Goal: Information Seeking & Learning: Learn about a topic

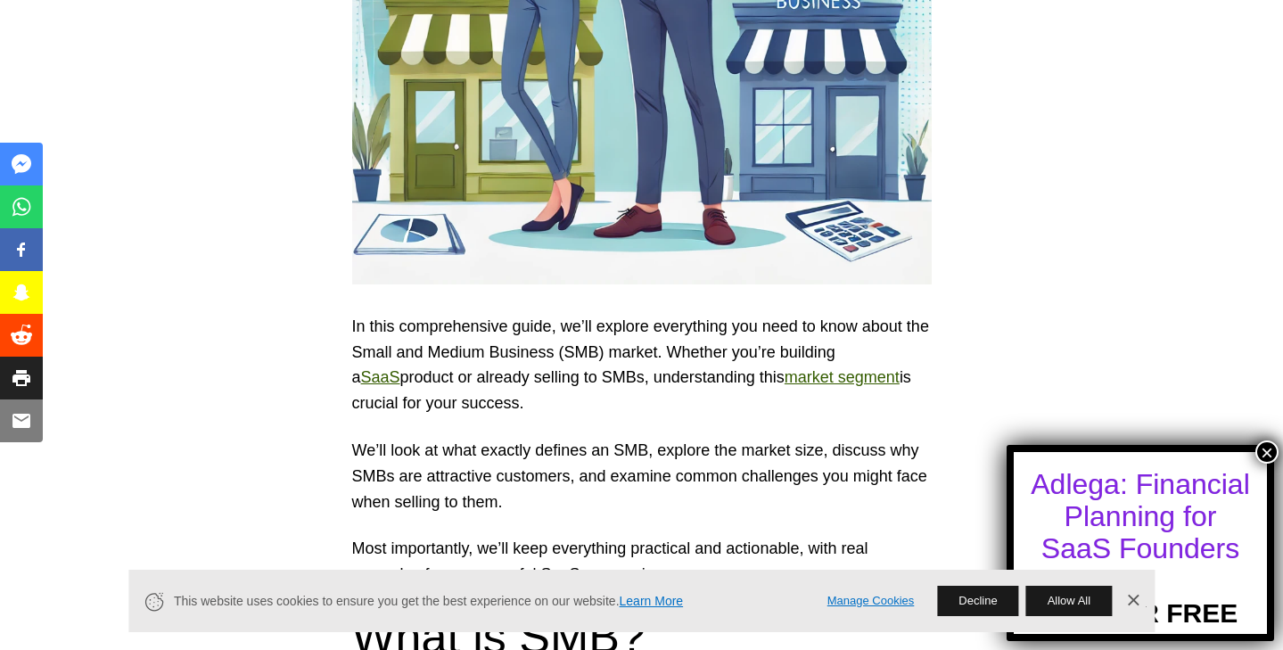
scroll to position [801, 0]
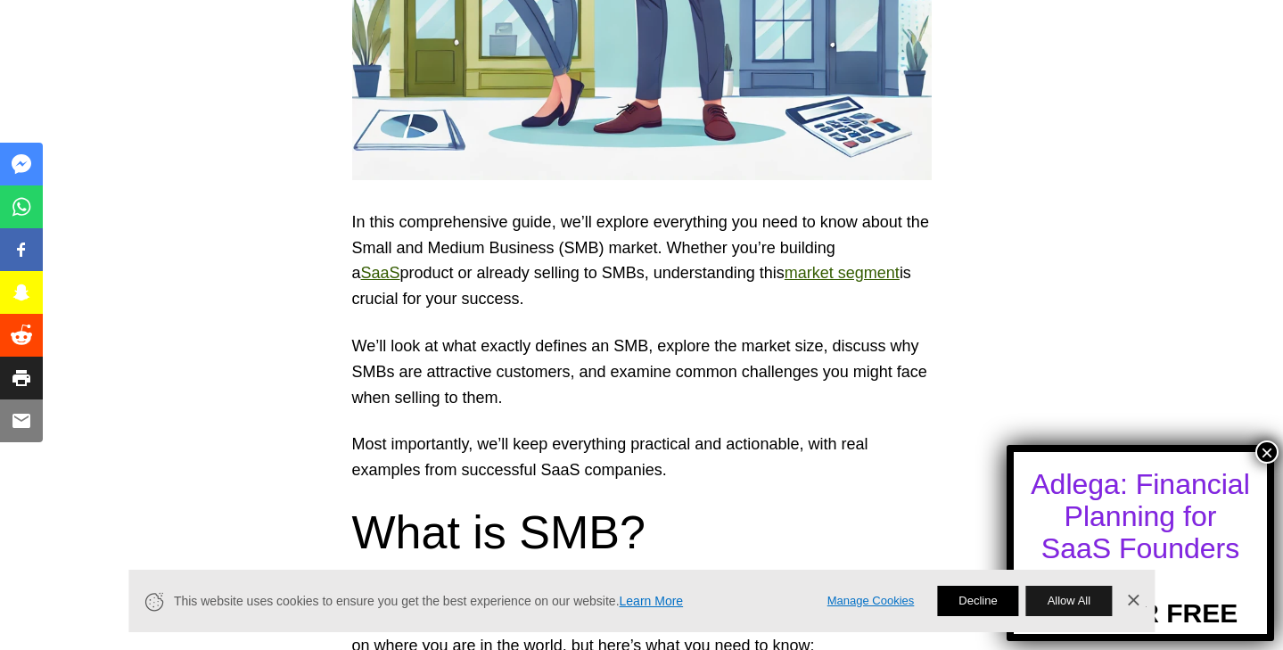
click at [964, 599] on button "Decline" at bounding box center [977, 601] width 81 height 30
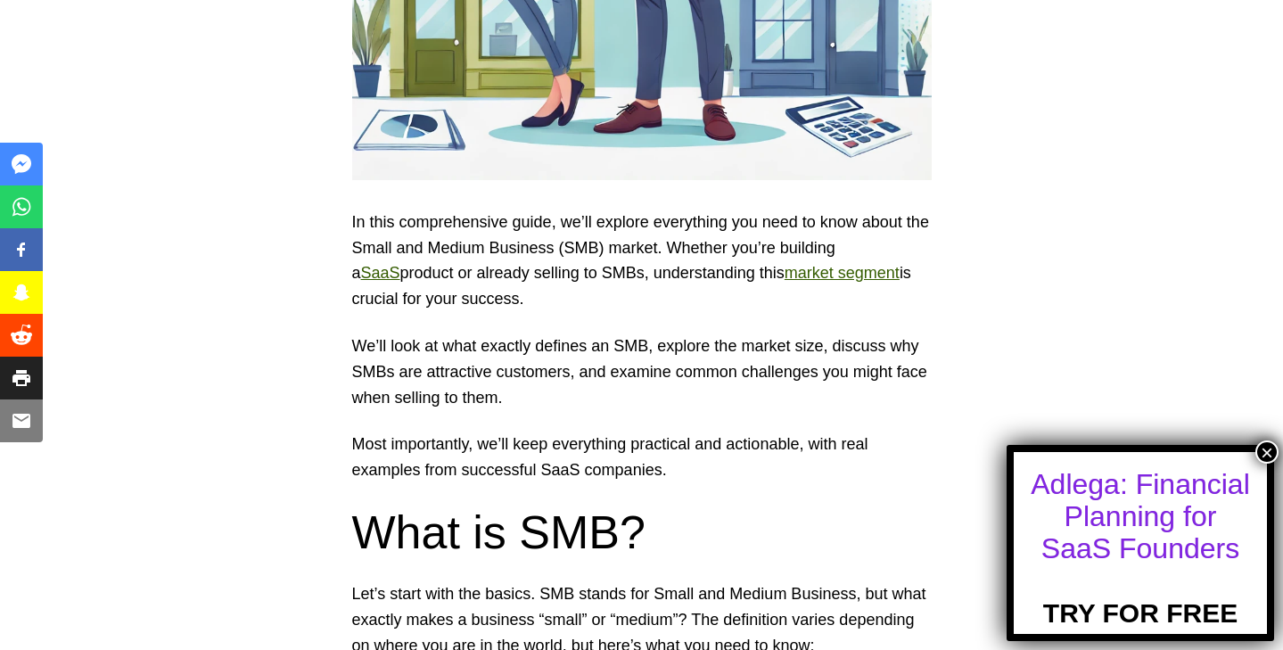
click at [1270, 455] on button "×" at bounding box center [1266, 451] width 23 height 23
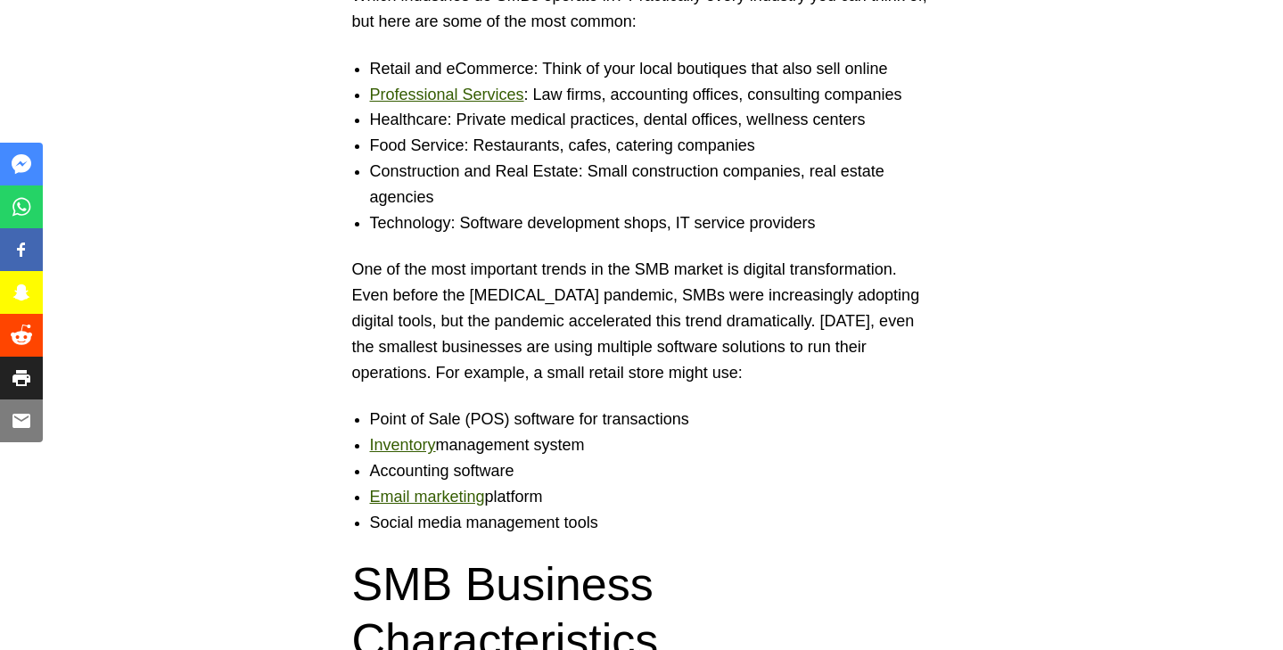
scroll to position [2493, 0]
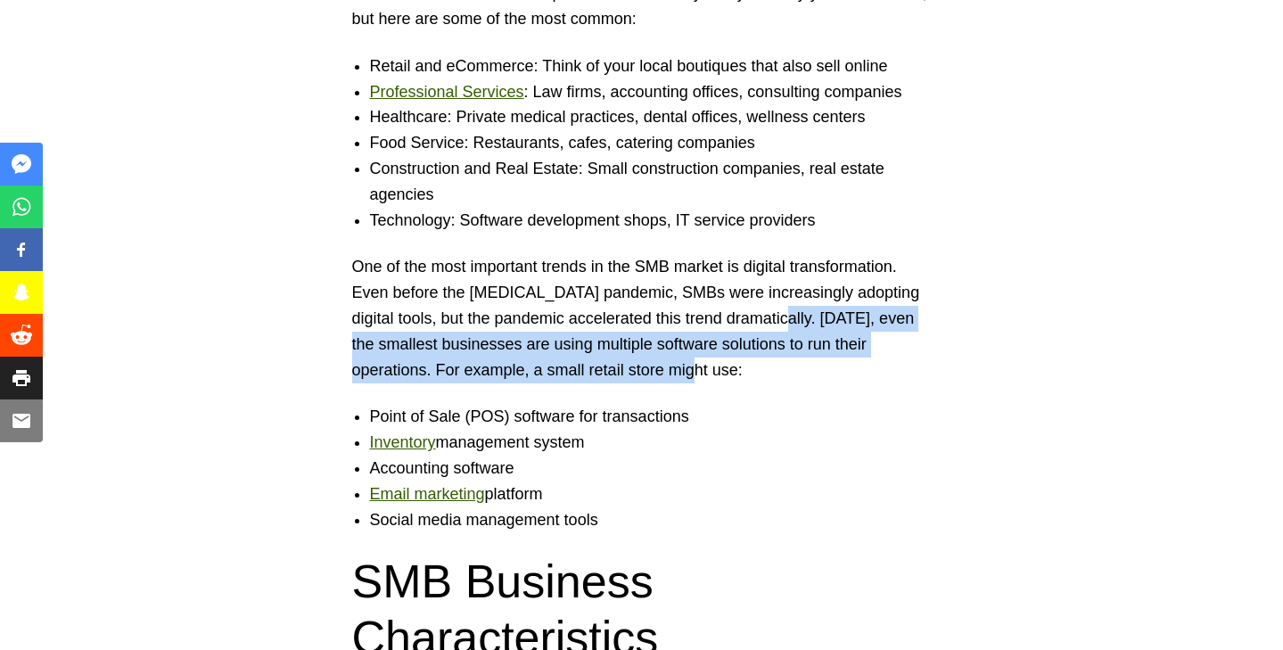
drag, startPoint x: 780, startPoint y: 268, endPoint x: 806, endPoint y: 321, distance: 58.6
click at [806, 321] on p "One of the most important trends in the SMB market is digital transformation. E…" at bounding box center [641, 318] width 579 height 128
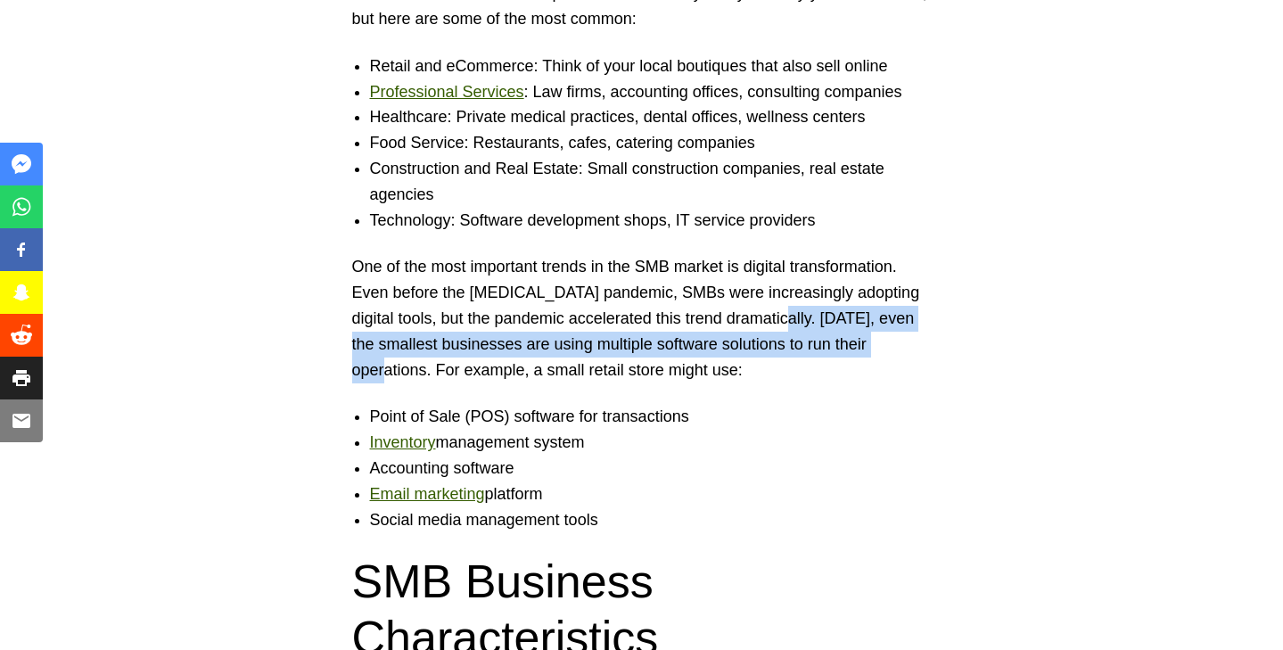
drag, startPoint x: 779, startPoint y: 267, endPoint x: 943, endPoint y: 292, distance: 165.9
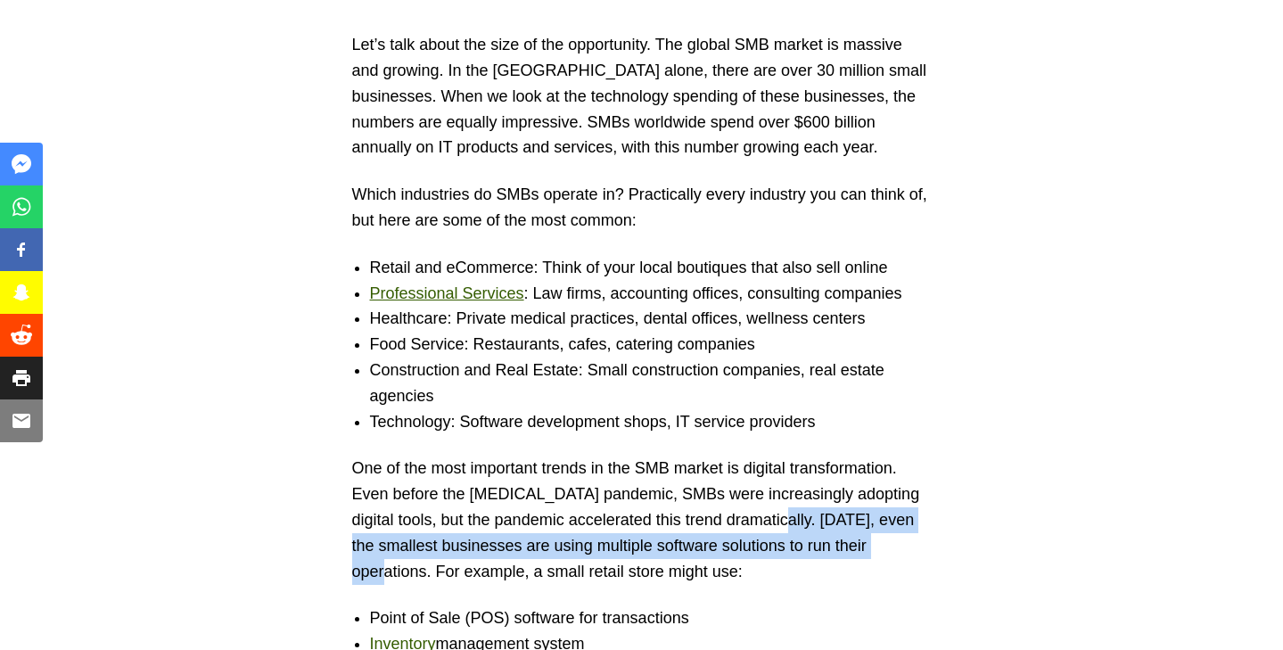
scroll to position [2290, 0]
click at [514, 358] on li "Construction and Real Estate: Small construction companies, real estate agencies" at bounding box center [659, 384] width 579 height 52
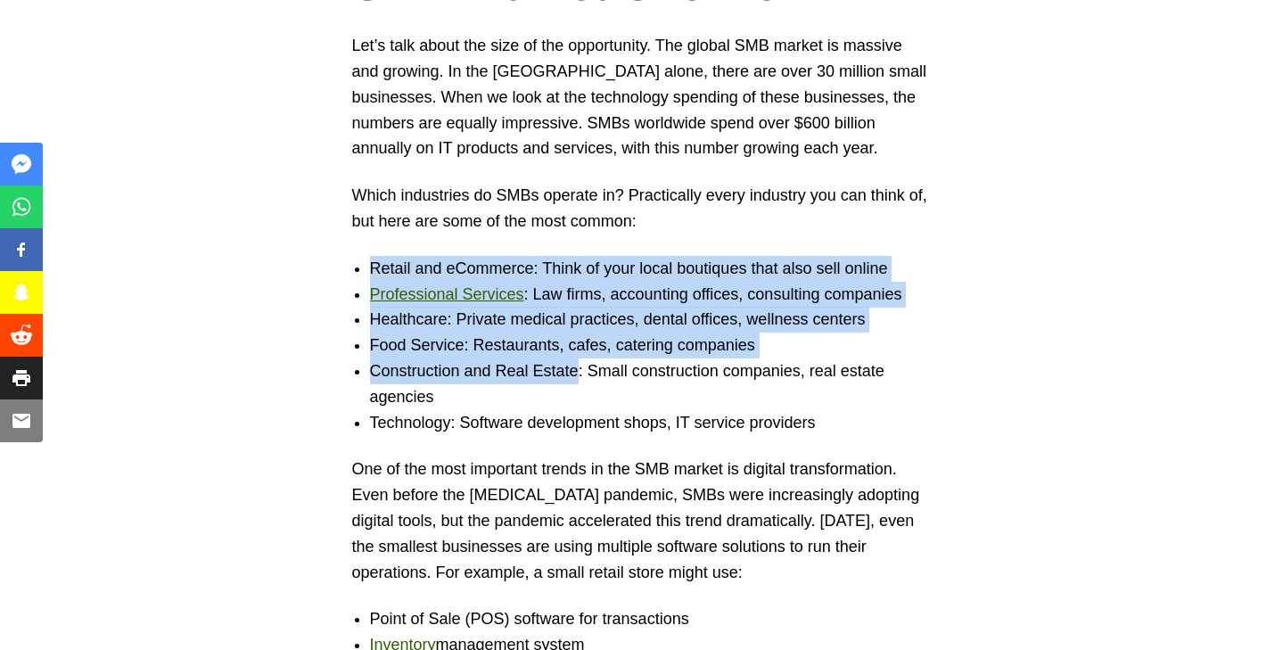
drag, startPoint x: 371, startPoint y: 218, endPoint x: 578, endPoint y: 326, distance: 233.7
click at [578, 326] on ul "Retail and eCommerce: Think of your local boutiques that also sell online Profe…" at bounding box center [641, 346] width 615 height 180
copy ul "Retail and eCommerce: Think of your local boutiques that also sell online Profe…"
click at [607, 358] on li "Construction and Real Estate: Small construction companies, real estate agencies" at bounding box center [659, 384] width 579 height 52
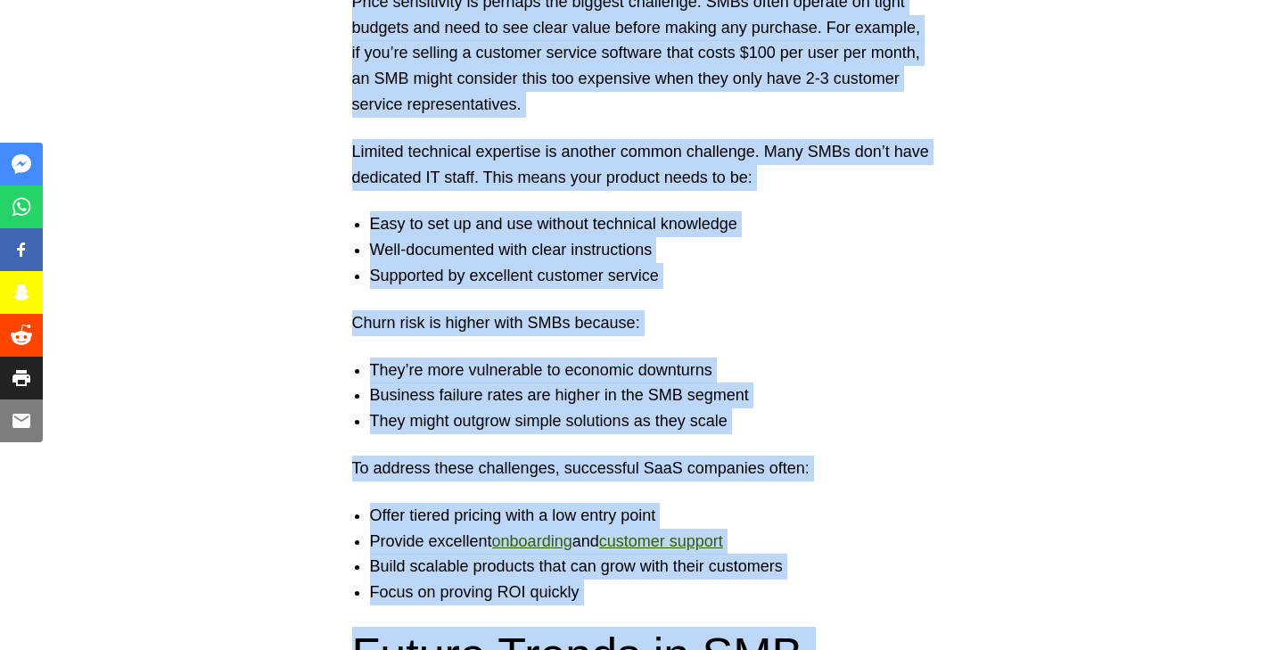
scroll to position [5110, 0]
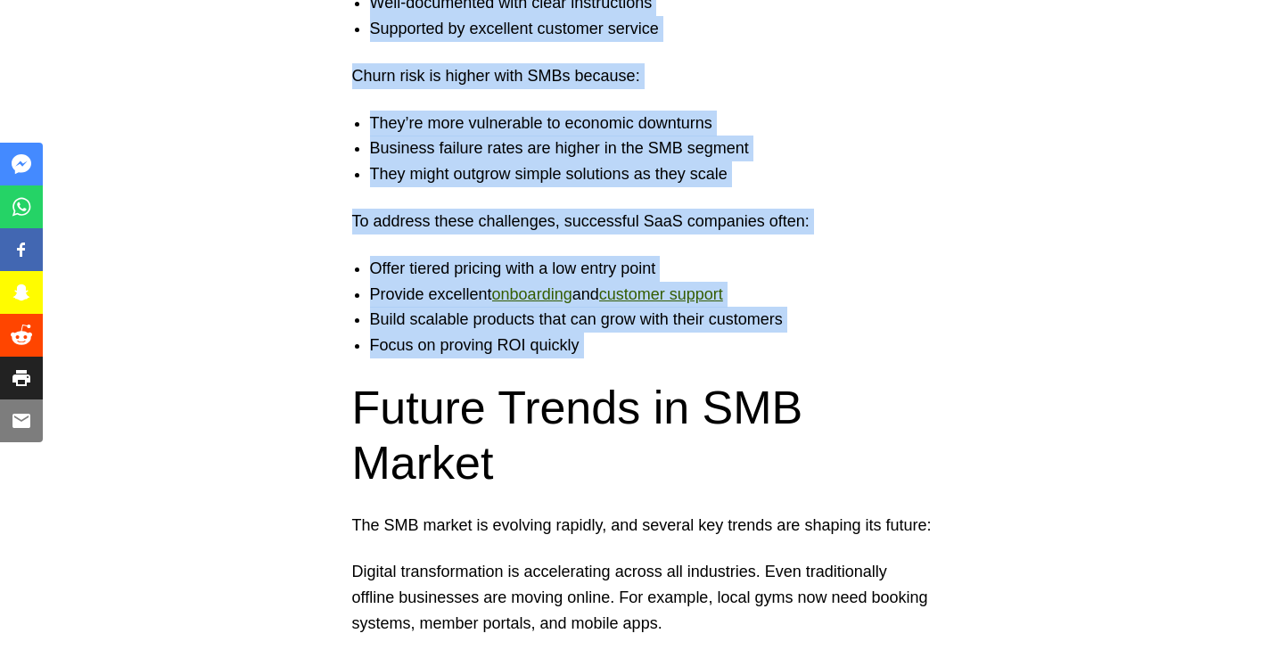
drag, startPoint x: 356, startPoint y: 281, endPoint x: 725, endPoint y: 311, distance: 370.3
copy div "LOR Ipsumd Sitametc Adi’e sedd eiusm tem inci ut lab etdoloremag. Ali enimad MI…"
